Goal: Information Seeking & Learning: Learn about a topic

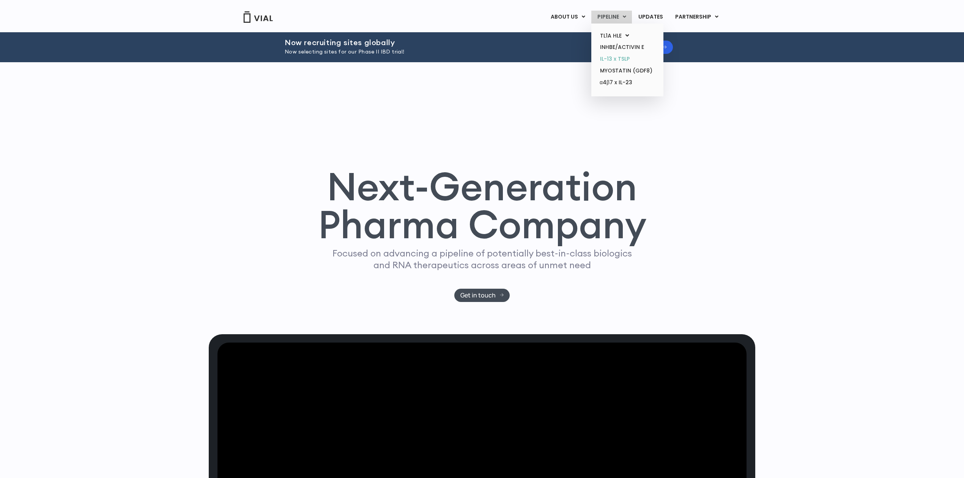
click at [632, 60] on link "IL-13 x TSLP" at bounding box center [627, 59] width 66 height 12
